Goal: Navigation & Orientation: Find specific page/section

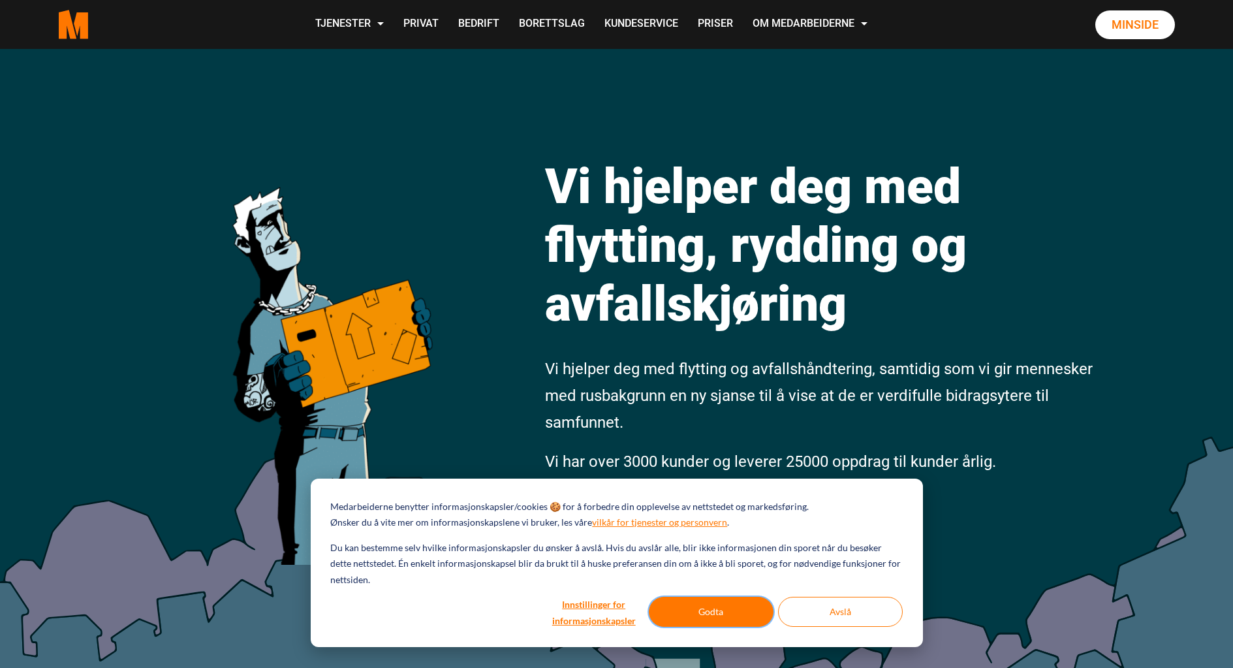
click at [706, 621] on button "Godta" at bounding box center [711, 612] width 125 height 30
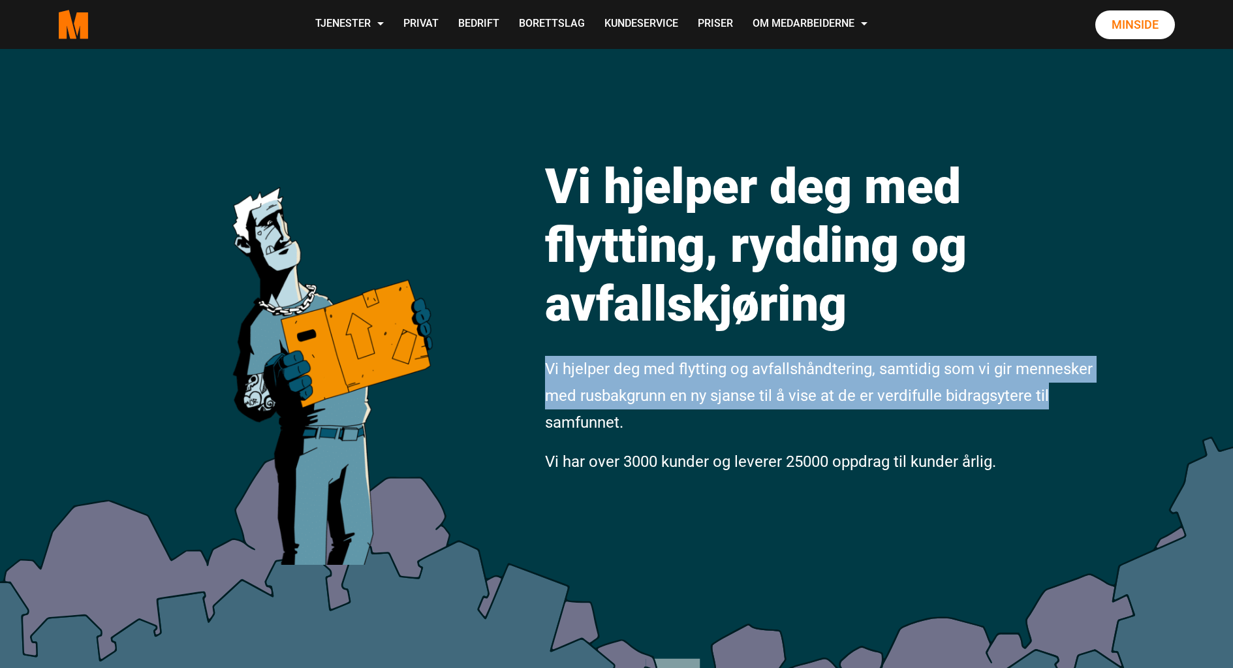
drag, startPoint x: 543, startPoint y: 364, endPoint x: 1048, endPoint y: 409, distance: 506.6
click at [1048, 409] on div "Vi hjelper deg med flytting, rydding og avfallskjøring Vi hjelper deg med flytt…" at bounding box center [820, 307] width 571 height 361
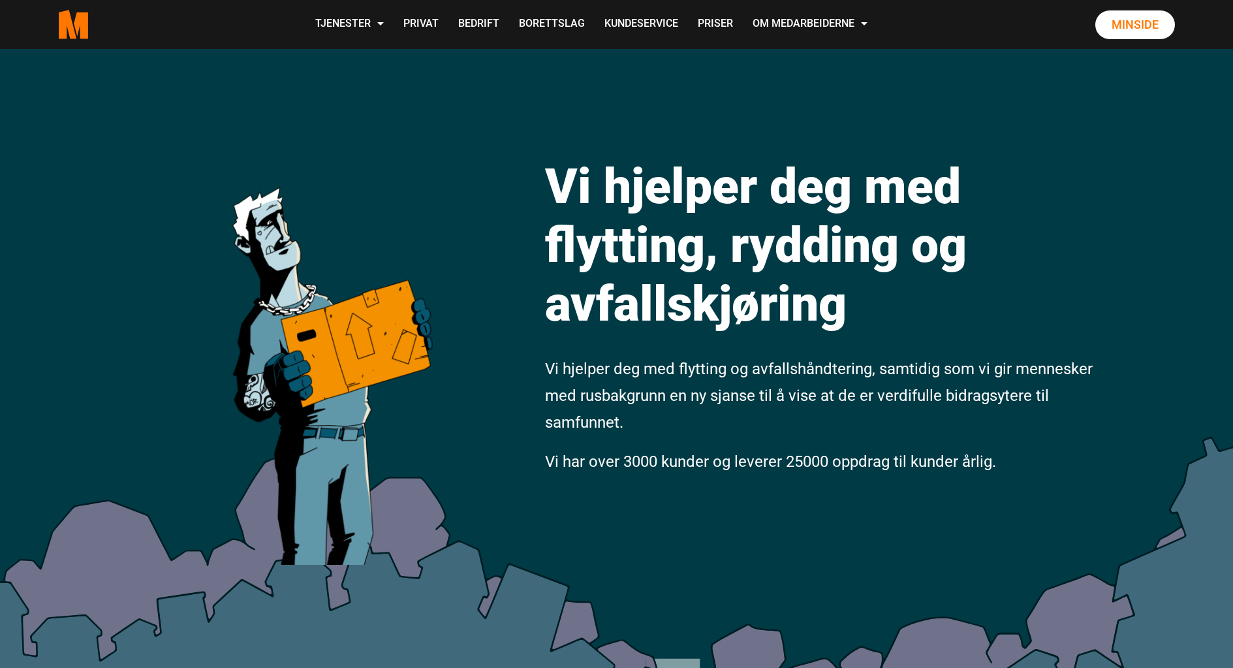
click at [663, 428] on p "Vi hjelper deg med flytting og avfallshåndtering, samtidig som vi gir mennesker…" at bounding box center [821, 396] width 552 height 80
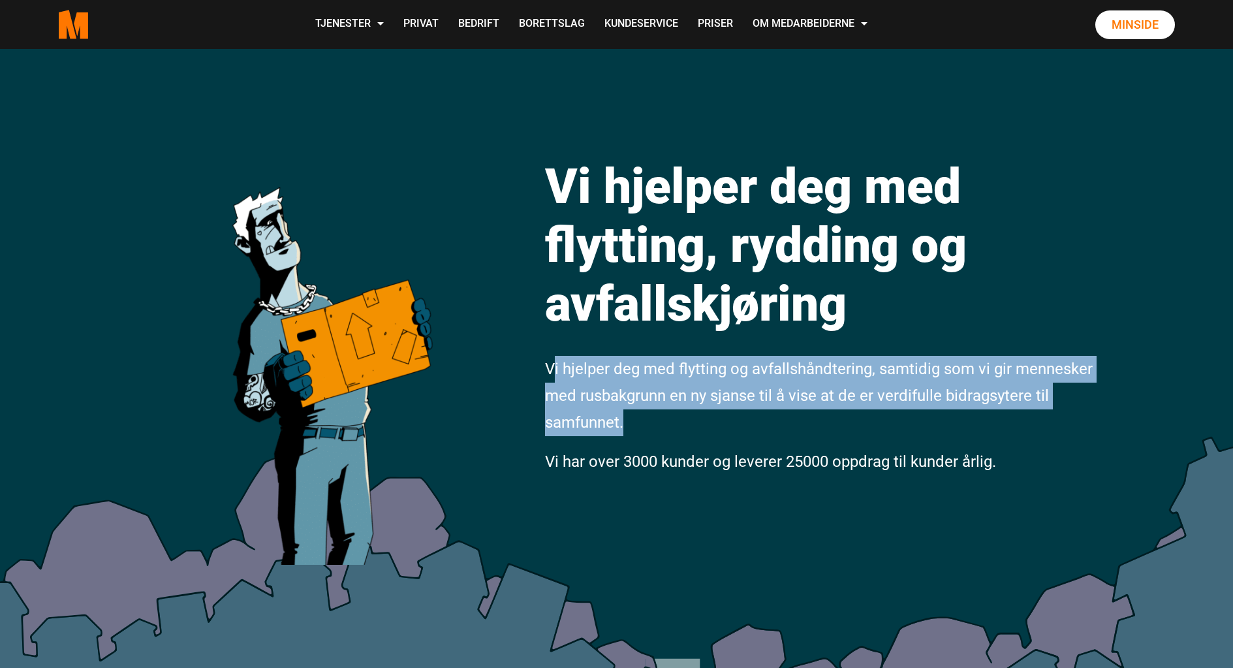
drag, startPoint x: 644, startPoint y: 420, endPoint x: 554, endPoint y: 359, distance: 109.2
click at [554, 359] on p "Vi hjelper deg med flytting og avfallshåndtering, samtidig som vi gir mennesker…" at bounding box center [821, 396] width 552 height 80
click at [650, 396] on span "Vi hjelper deg med flytting og avfallshåndtering, samtidig som vi gir mennesker…" at bounding box center [819, 396] width 548 height 72
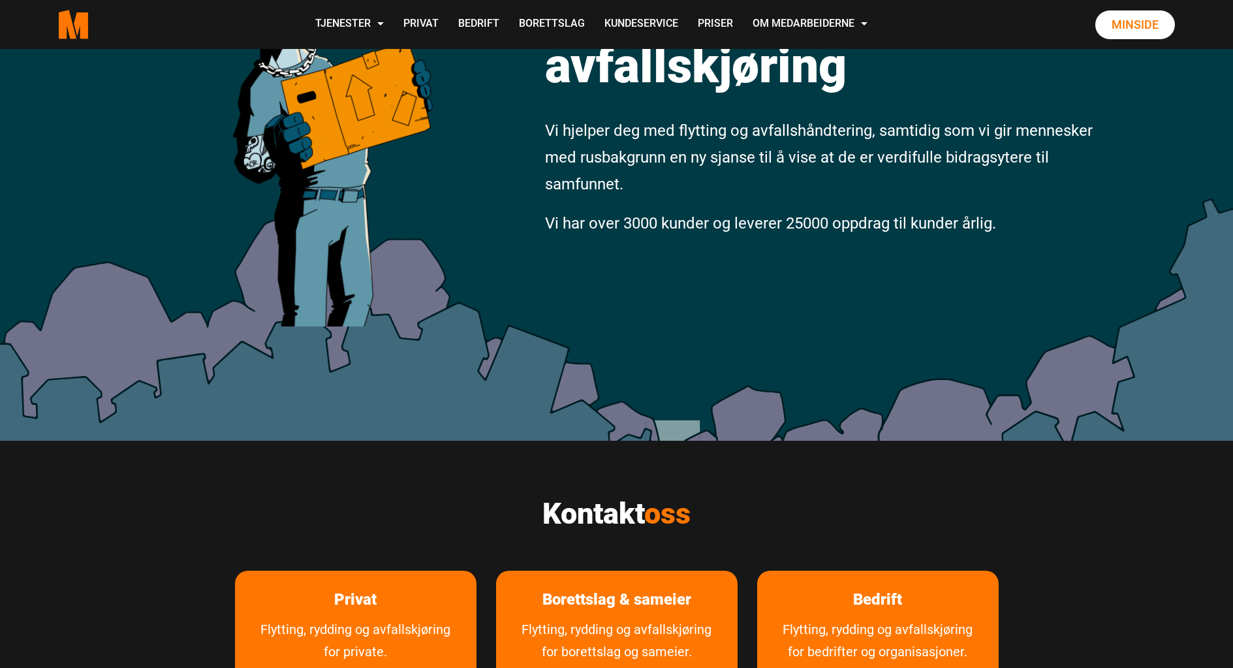
scroll to position [261, 0]
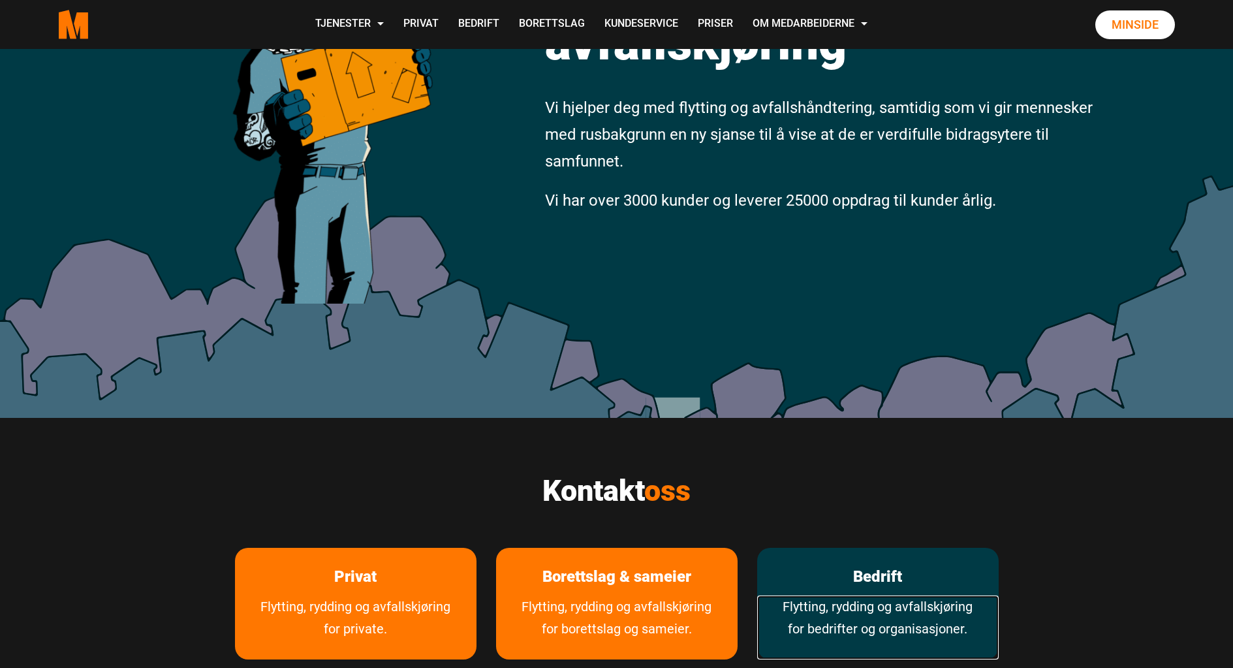
click at [890, 616] on link "Flytting, rydding og avfallskjøring for bedrifter og organisasjoner." at bounding box center [878, 627] width 242 height 64
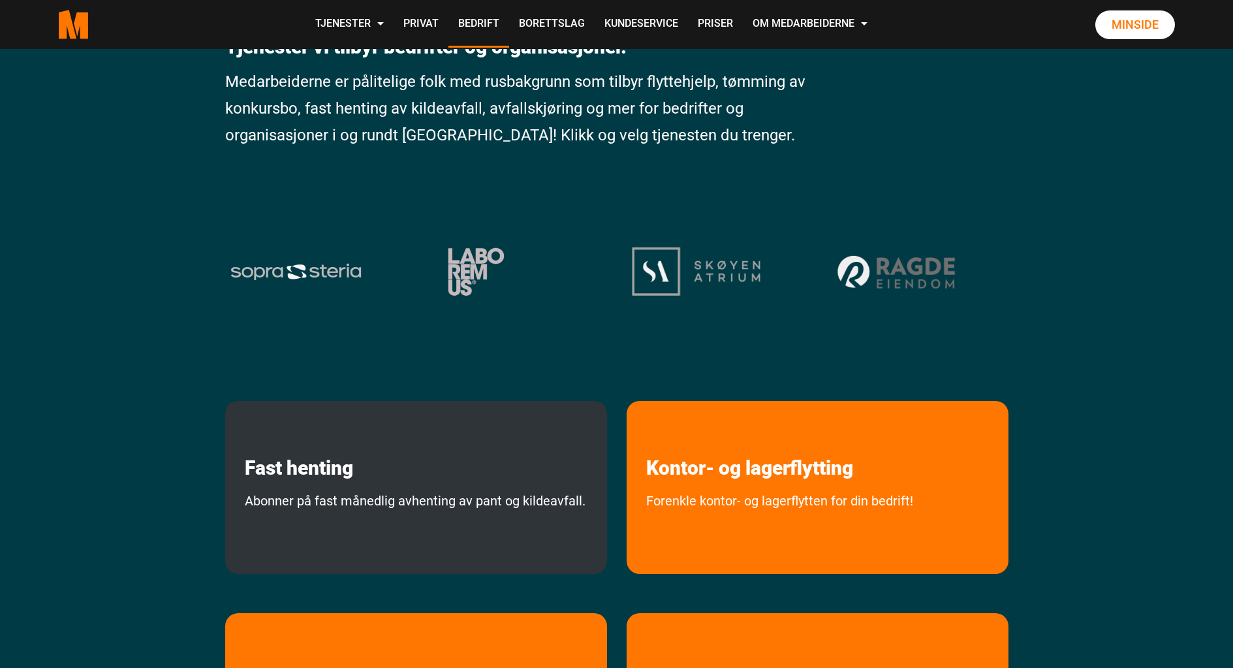
scroll to position [131, 0]
